Goal: Find specific page/section: Find specific page/section

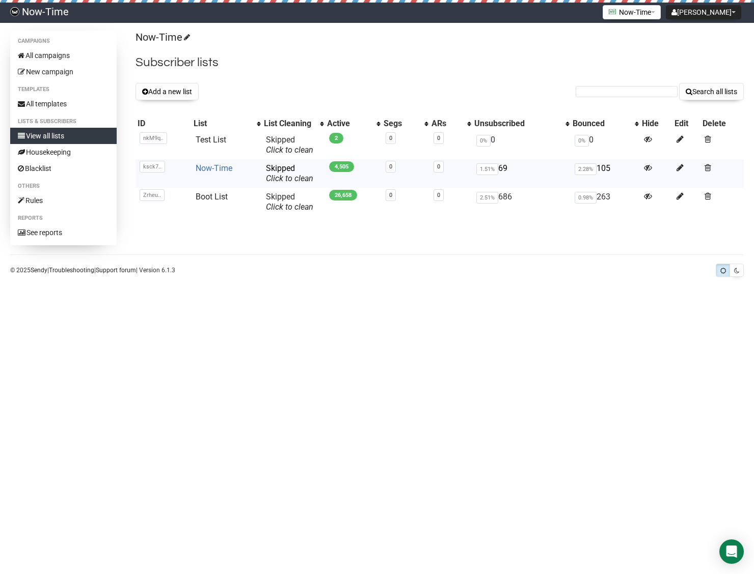
click at [206, 172] on link "Now-Time" at bounding box center [214, 168] width 37 height 10
click at [214, 198] on link "Boot List" at bounding box center [212, 197] width 32 height 10
click at [202, 169] on link "Now-Time" at bounding box center [214, 168] width 37 height 10
click at [277, 180] on link "Click to clean" at bounding box center [289, 179] width 47 height 10
click at [216, 171] on link "Now-Time" at bounding box center [214, 168] width 37 height 10
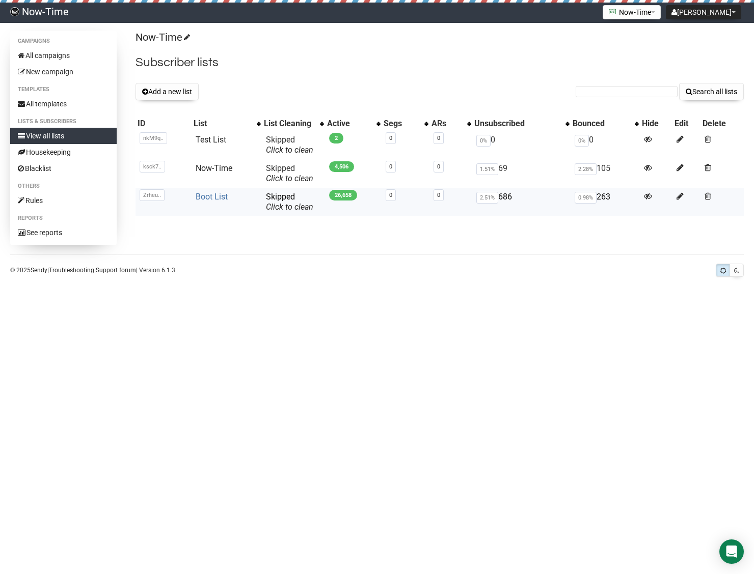
click at [207, 196] on link "Boot List" at bounding box center [212, 197] width 32 height 10
click at [209, 196] on link "Boot List" at bounding box center [212, 197] width 32 height 10
click at [207, 196] on link "Boot List" at bounding box center [212, 197] width 32 height 10
click at [212, 196] on link "Boot List" at bounding box center [212, 197] width 32 height 10
click at [227, 169] on link "Now-Time" at bounding box center [214, 168] width 37 height 10
